Goal: Task Accomplishment & Management: Use online tool/utility

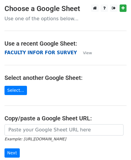
click at [33, 53] on strong "FACULTY INFOR FOR SURVEY" at bounding box center [40, 52] width 72 height 5
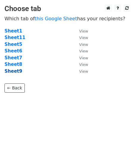
click at [14, 72] on strong "Sheet9" at bounding box center [13, 71] width 18 height 5
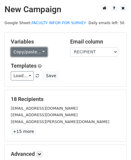
click at [39, 53] on link "Copy/paste..." at bounding box center [29, 51] width 36 height 9
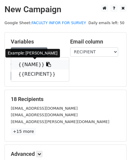
click at [33, 66] on link "{{NAME}}" at bounding box center [40, 65] width 58 height 10
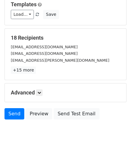
scroll to position [63, 0]
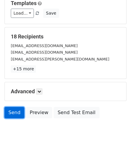
click at [16, 112] on link "Send" at bounding box center [14, 112] width 20 height 11
